Goal: Task Accomplishment & Management: Use online tool/utility

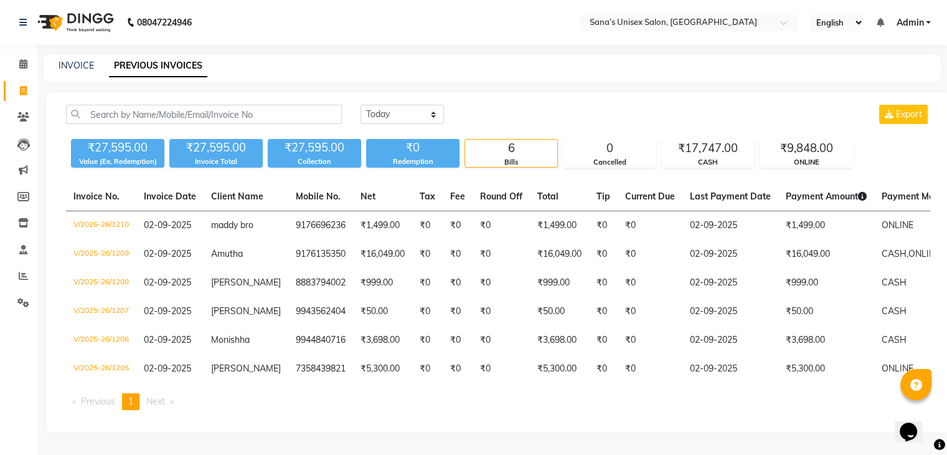
select select "range"
click at [361, 105] on select "[DATE] [DATE] Custom Range" at bounding box center [402, 114] width 83 height 19
click at [488, 118] on input "02-09-2025" at bounding box center [503, 114] width 87 height 17
select select "9"
select select "2025"
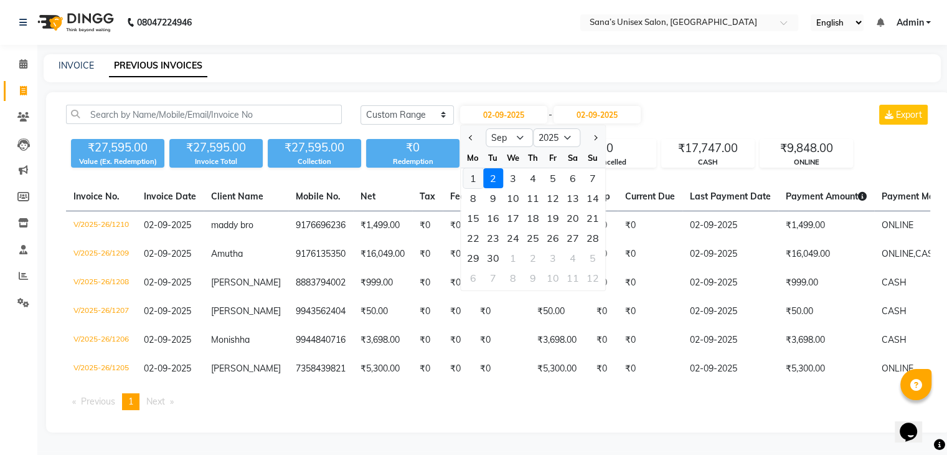
click at [475, 179] on div "1" at bounding box center [473, 178] width 20 height 20
type input "[DATE]"
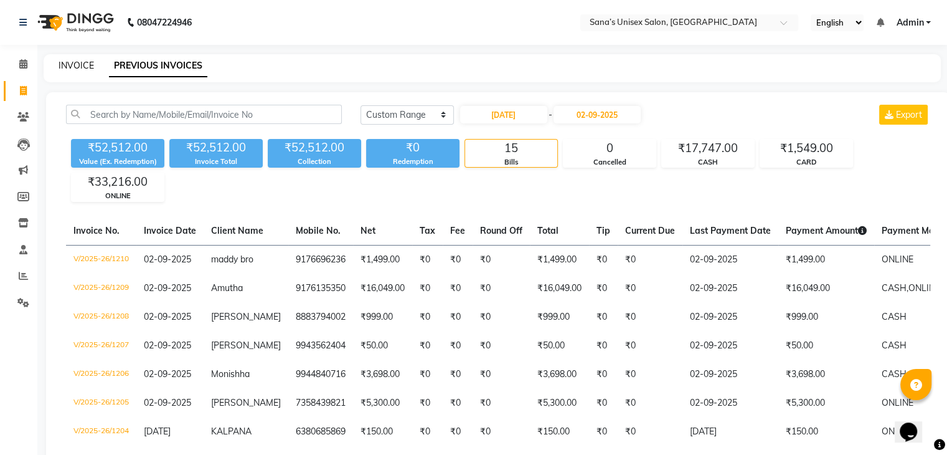
click at [75, 65] on link "INVOICE" at bounding box center [77, 65] width 36 height 11
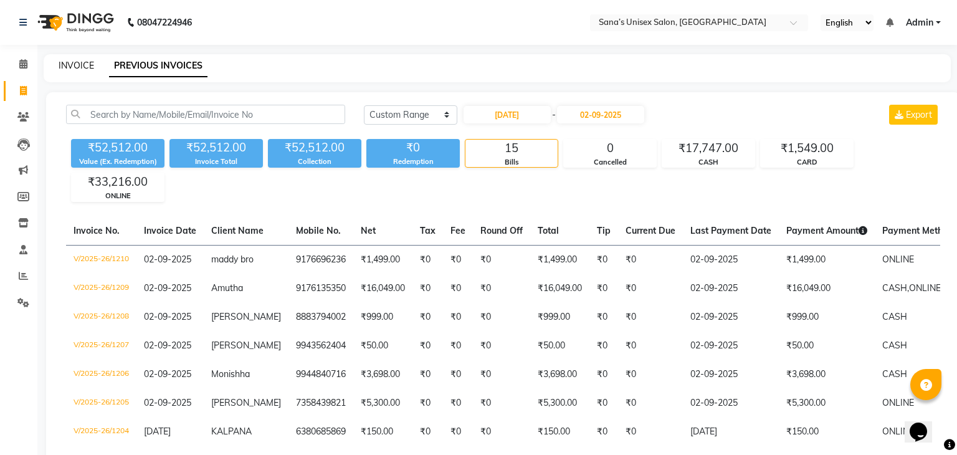
select select "6091"
select select "service"
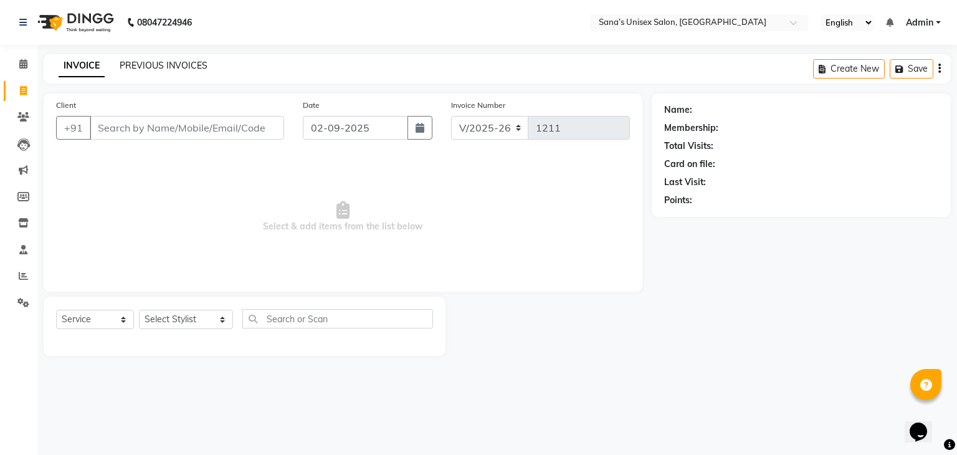
click at [123, 65] on link "PREVIOUS INVOICES" at bounding box center [164, 65] width 88 height 11
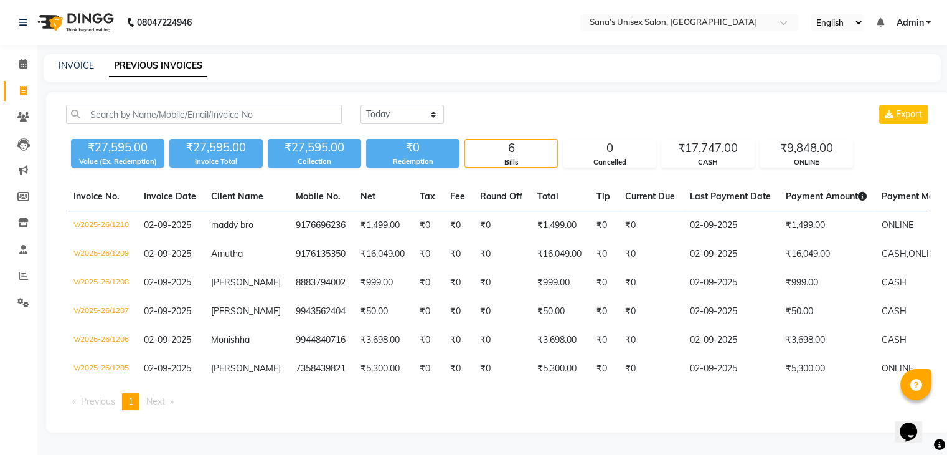
click at [123, 65] on link "PREVIOUS INVOICES" at bounding box center [158, 66] width 98 height 22
click at [390, 115] on select "[DATE] [DATE] Custom Range" at bounding box center [402, 114] width 83 height 19
select select "range"
click at [361, 105] on select "[DATE] [DATE] Custom Range" at bounding box center [402, 114] width 83 height 19
click at [495, 117] on input "02-09-2025" at bounding box center [503, 114] width 87 height 17
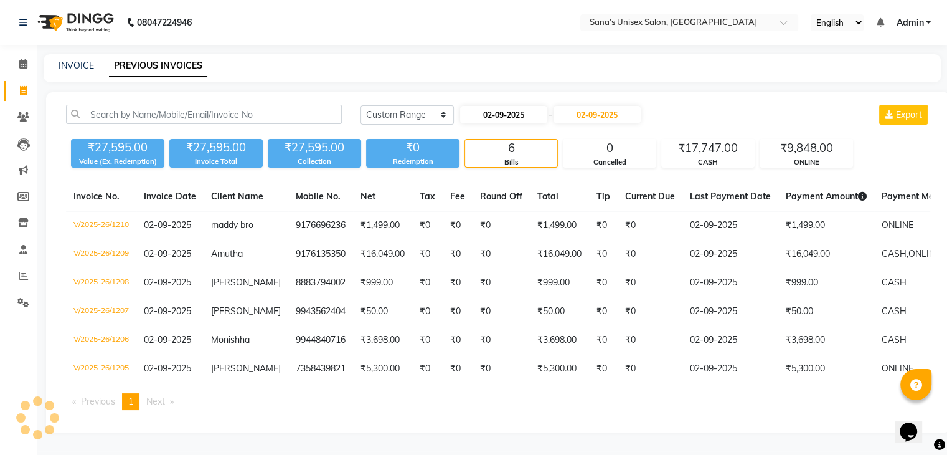
select select "9"
select select "2025"
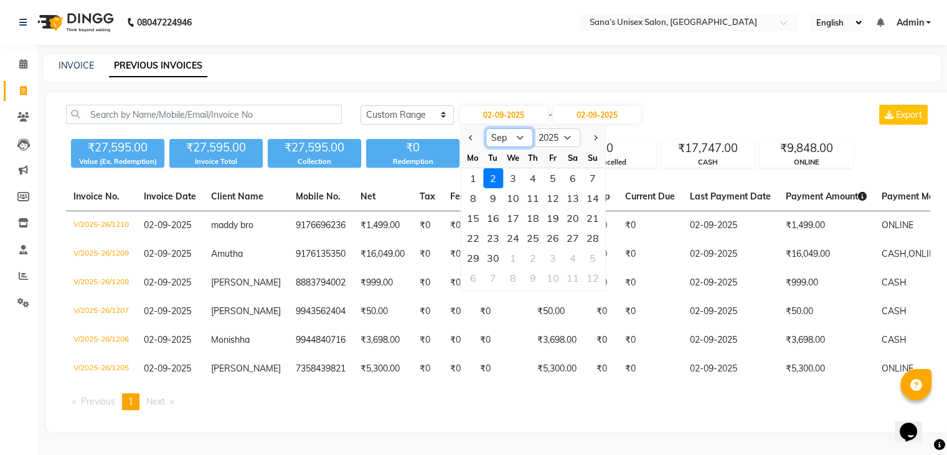
click at [521, 135] on select "Jan Feb Mar Apr May Jun [DATE] Aug Sep Oct Nov Dec" at bounding box center [509, 137] width 47 height 19
select select "8"
click at [486, 128] on select "Jan Feb Mar Apr May Jun [DATE] Aug Sep Oct Nov Dec" at bounding box center [509, 137] width 47 height 19
click at [546, 178] on div "1" at bounding box center [553, 178] width 20 height 20
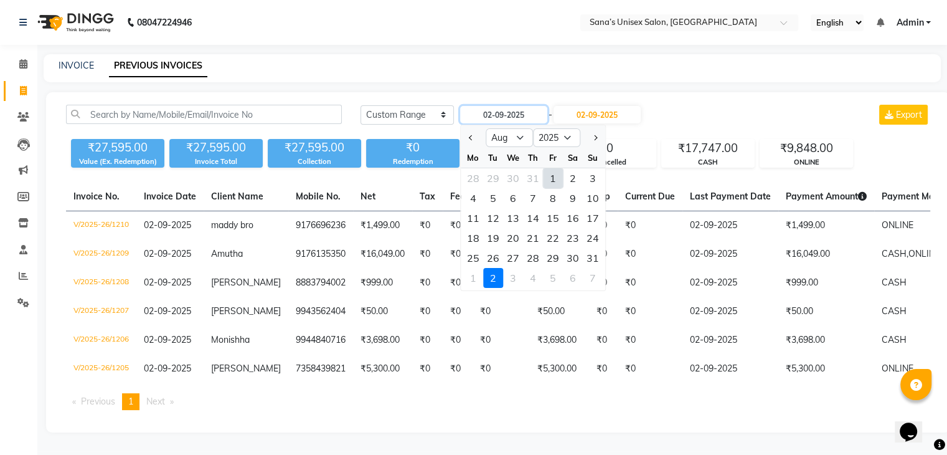
type input "[DATE]"
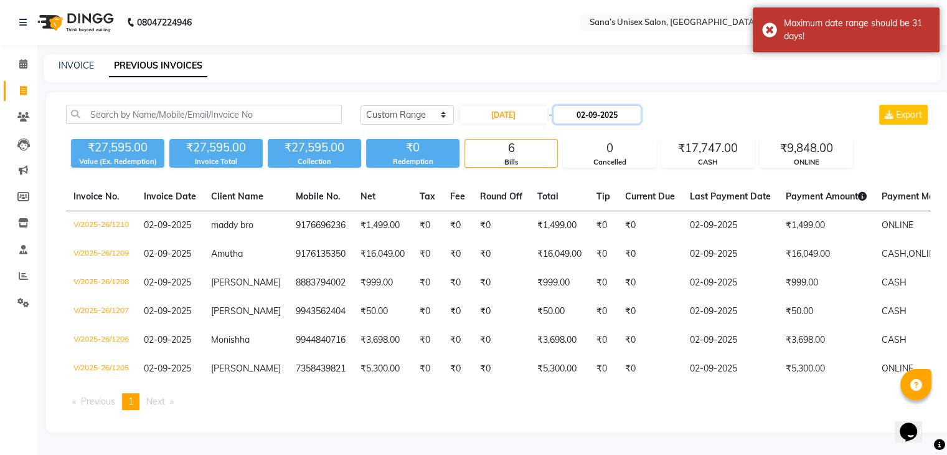
click at [596, 113] on input "02-09-2025" at bounding box center [597, 114] width 87 height 17
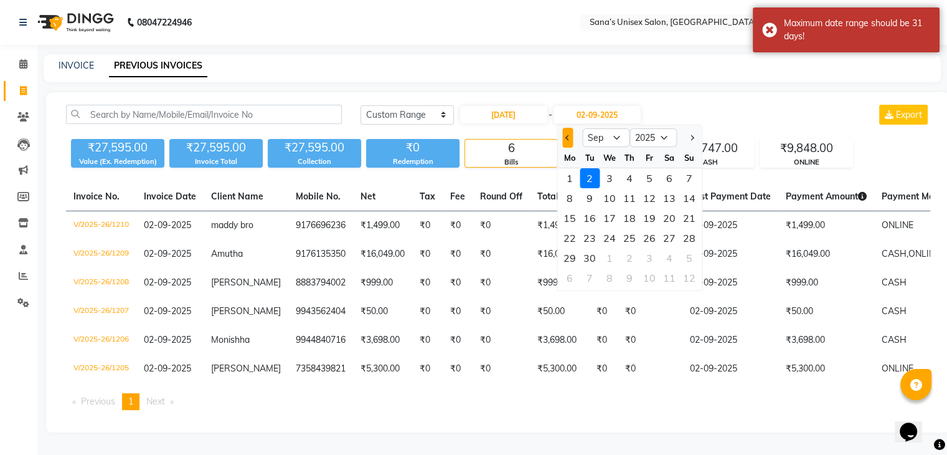
click at [567, 141] on button "Previous month" at bounding box center [568, 138] width 11 height 20
select select "8"
click at [688, 252] on div "31" at bounding box center [690, 258] width 20 height 20
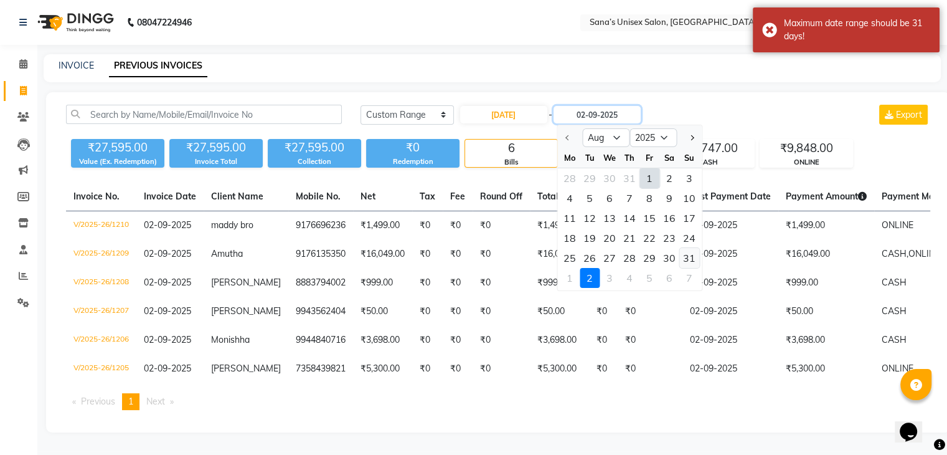
type input "[DATE]"
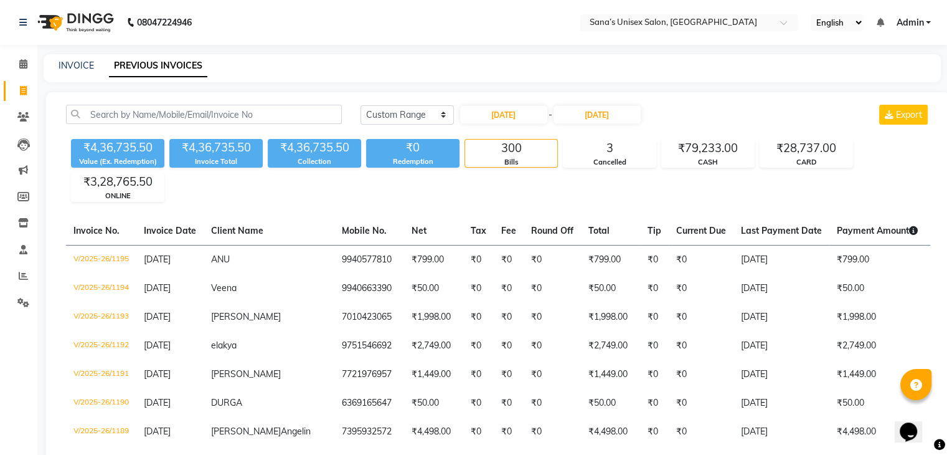
click at [82, 56] on div "INVOICE PREVIOUS INVOICES" at bounding box center [493, 68] width 898 height 28
